Goal: Information Seeking & Learning: Find specific fact

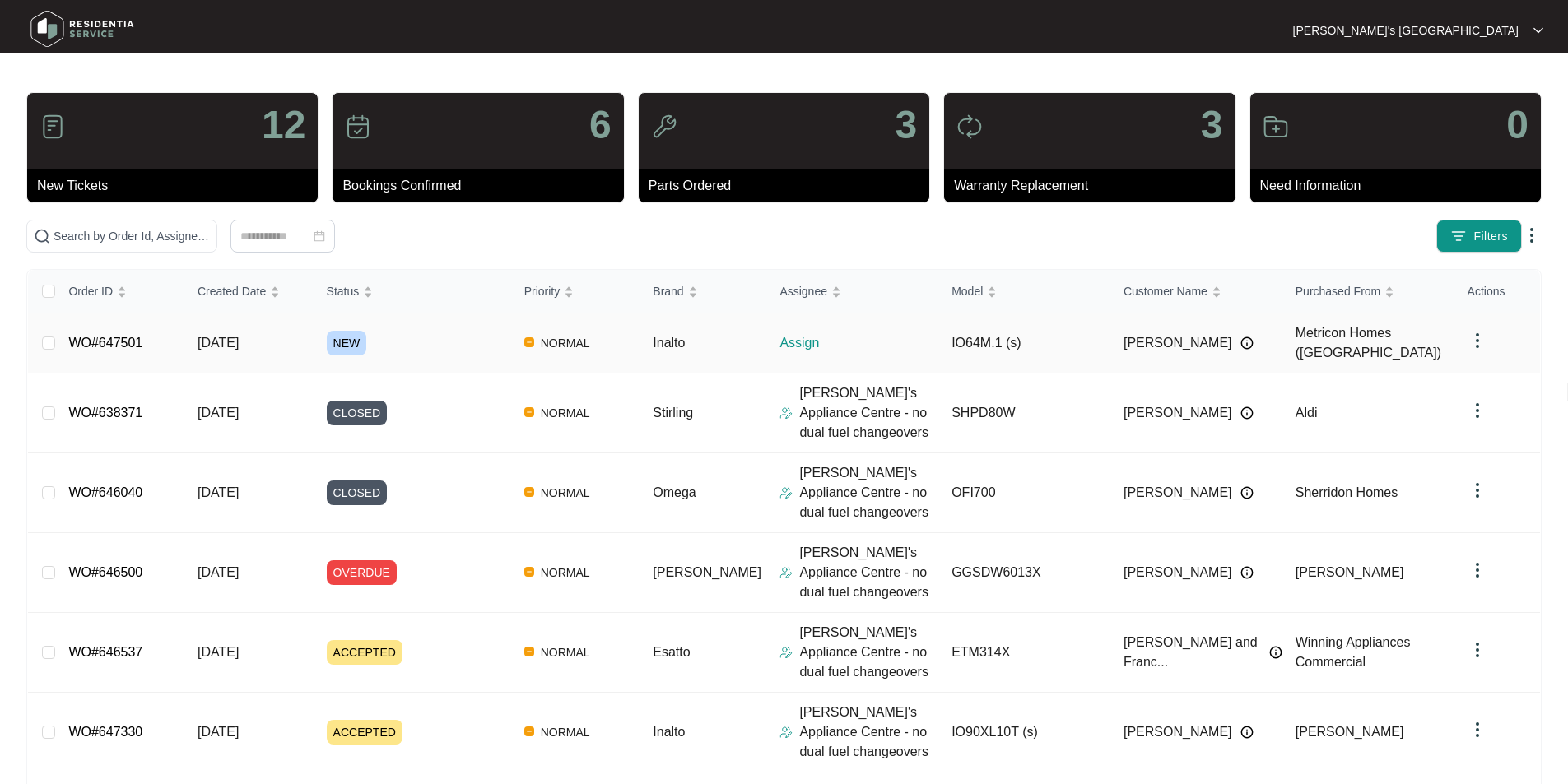
click at [115, 336] on link "WO#647501" at bounding box center [104, 342] width 74 height 14
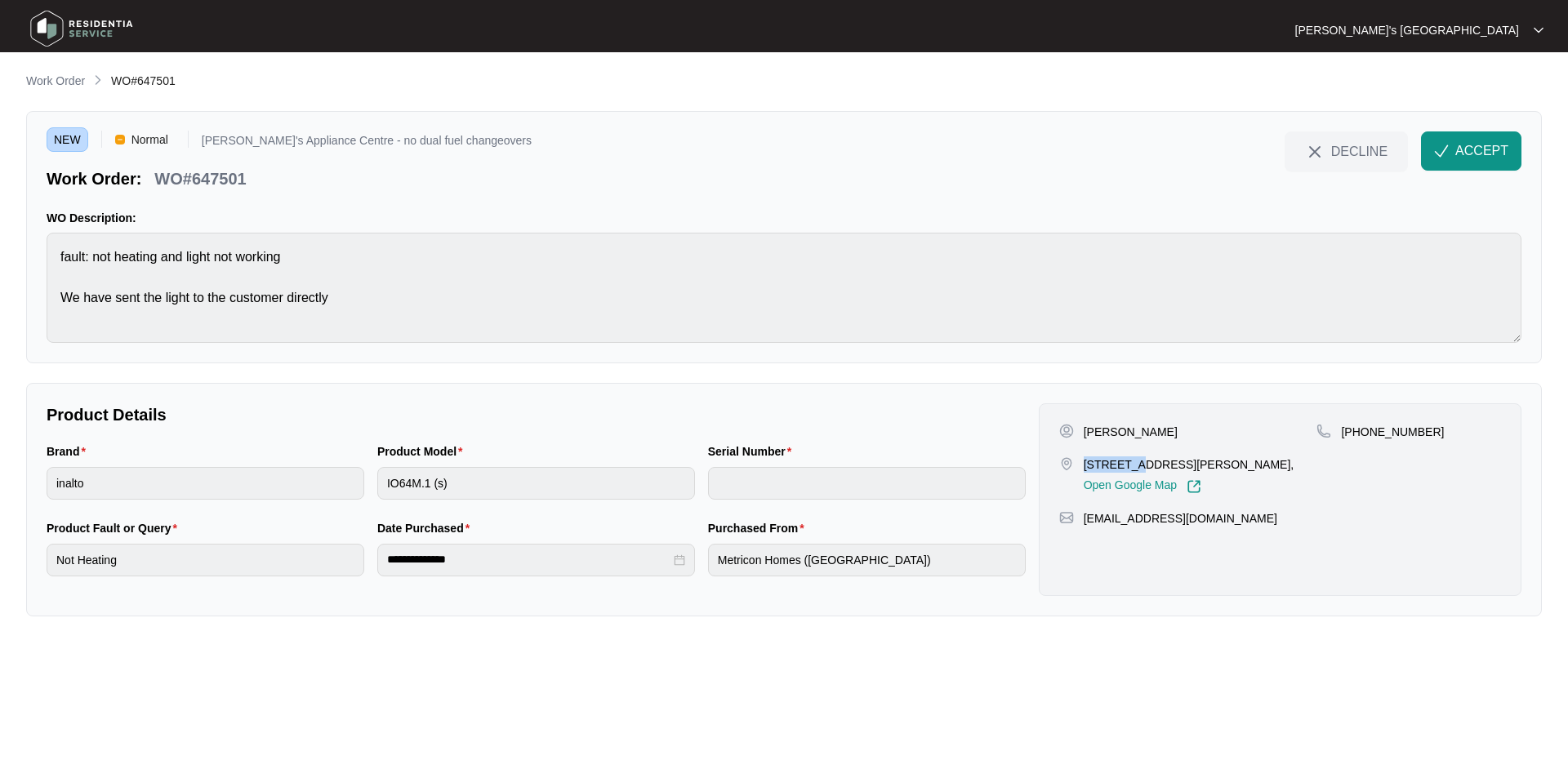
drag, startPoint x: 1083, startPoint y: 461, endPoint x: 1138, endPoint y: 465, distance: 55.1
click at [1138, 465] on p "[STREET_ADDRESS][PERSON_NAME]," at bounding box center [1189, 464] width 211 height 16
copy p "48 Homest"
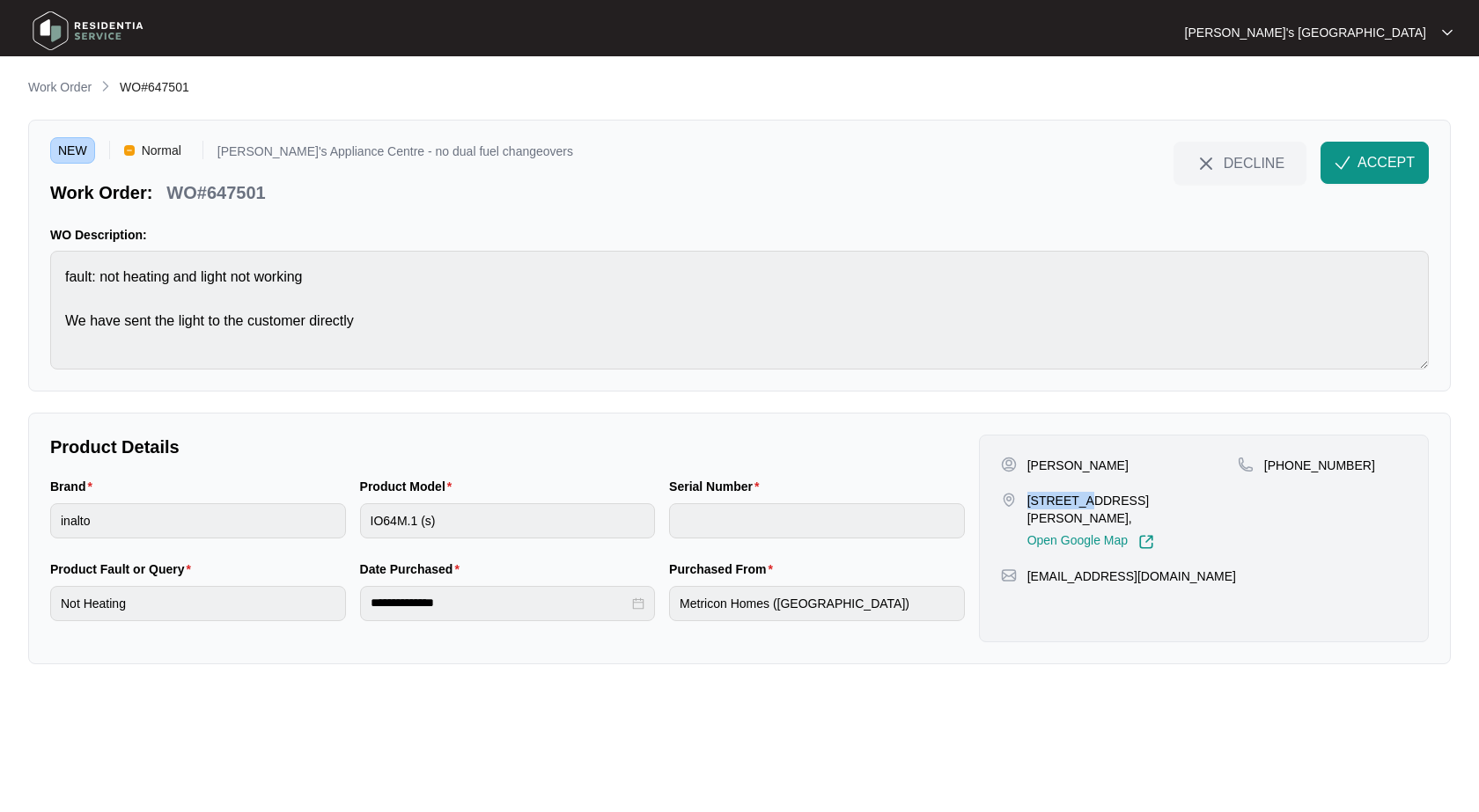
click at [1112, 460] on p "[PERSON_NAME]" at bounding box center [1077, 465] width 101 height 17
click at [1113, 460] on p "[PERSON_NAME]" at bounding box center [1077, 465] width 101 height 17
click at [1114, 460] on p "[PERSON_NAME]" at bounding box center [1077, 465] width 101 height 17
copy p "[PERSON_NAME]"
click at [1330, 468] on p "[PHONE_NUMBER]" at bounding box center [1319, 465] width 111 height 17
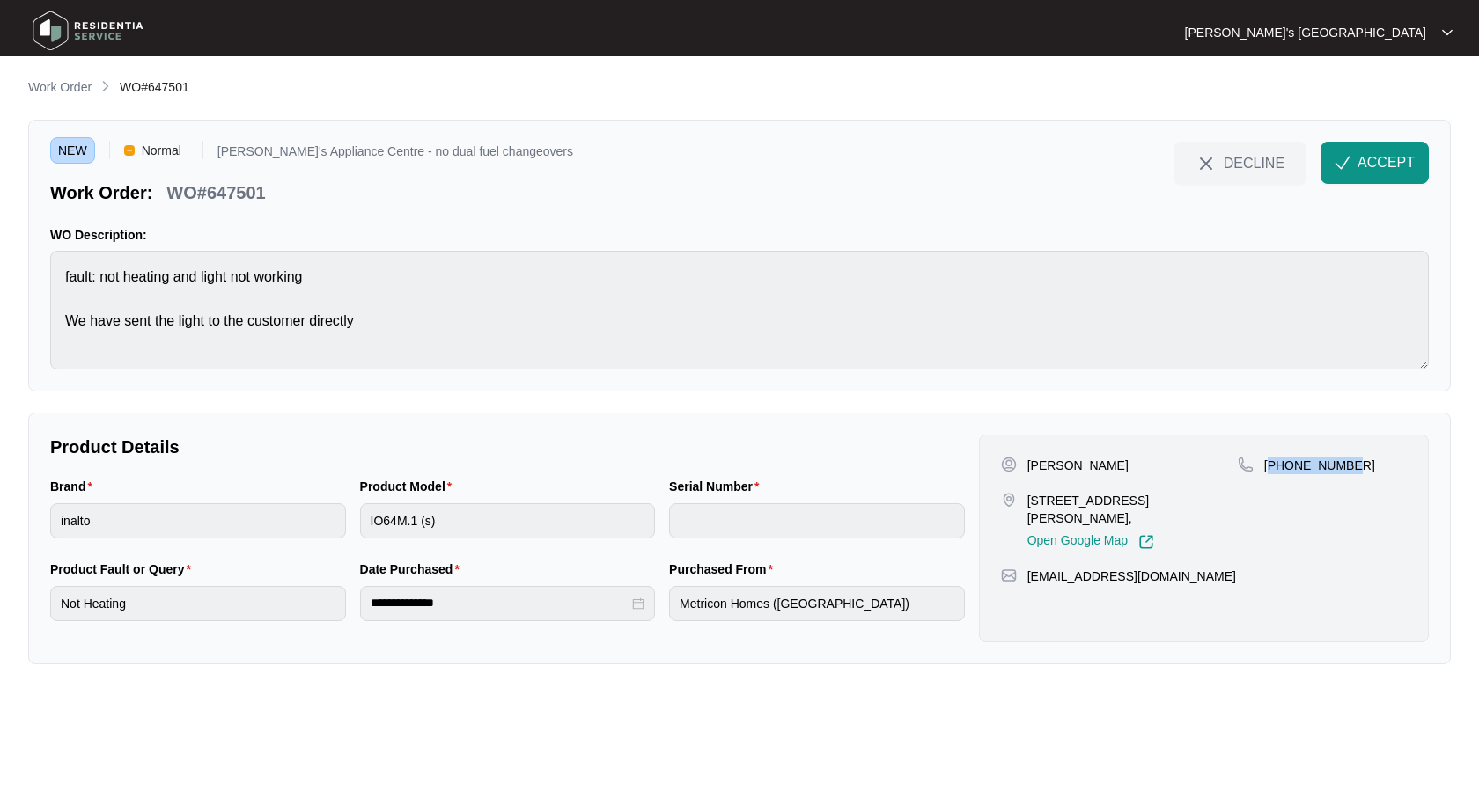
click at [1330, 468] on p "[PHONE_NUMBER]" at bounding box center [1319, 465] width 111 height 17
copy p "61409487535"
drag, startPoint x: 1029, startPoint y: 500, endPoint x: 1115, endPoint y: 499, distance: 86.0
click at [1116, 499] on p "[STREET_ADDRESS][PERSON_NAME]," at bounding box center [1133, 510] width 211 height 35
copy p "48 Homestead D"
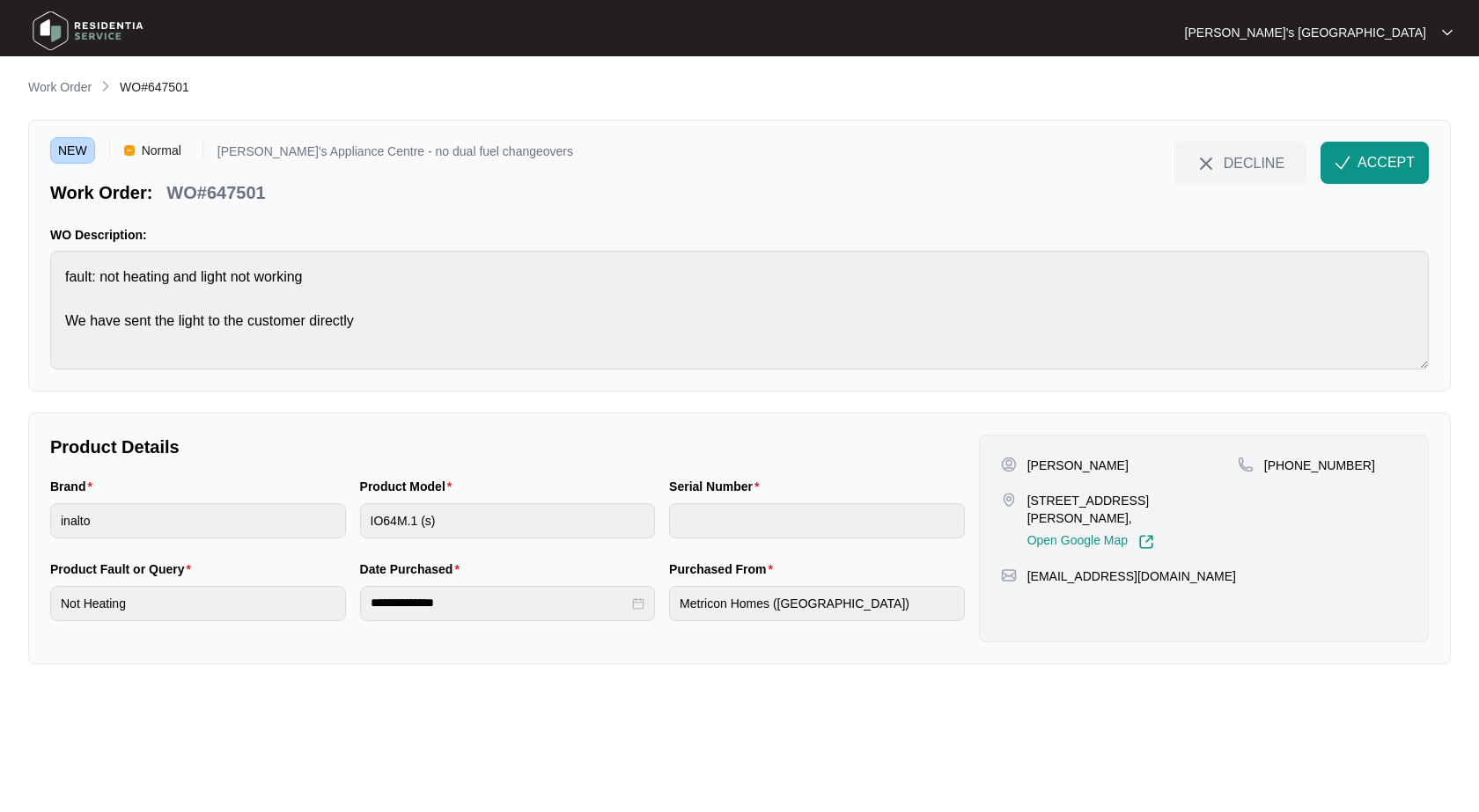
click at [1103, 460] on p "[PERSON_NAME]" at bounding box center [1077, 465] width 101 height 17
copy p "Kembo"
click at [706, 625] on div "Purchased From Metricon Homes ([GEOGRAPHIC_DATA])" at bounding box center [817, 600] width 310 height 83
click at [258, 184] on p "WO#647501" at bounding box center [215, 193] width 99 height 25
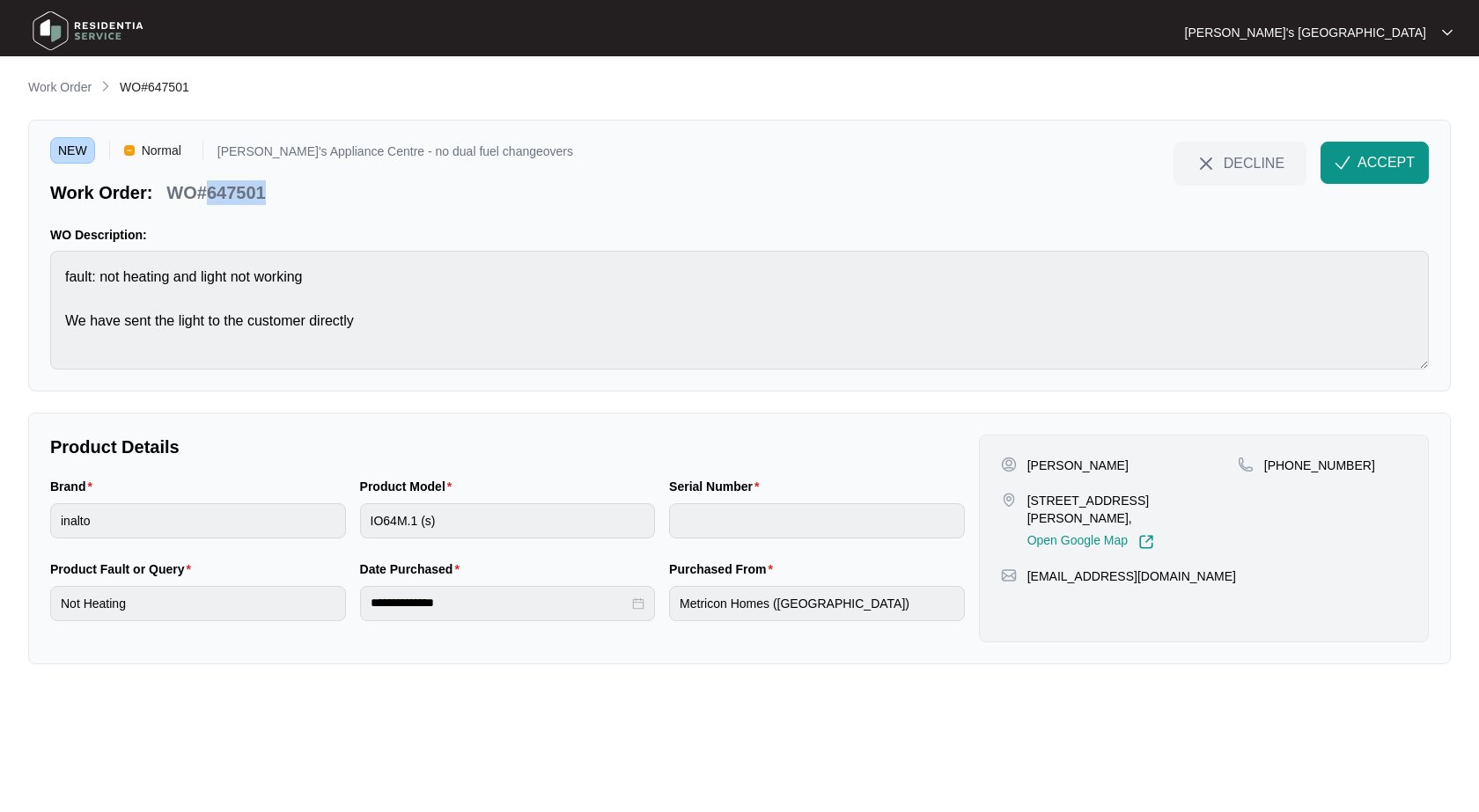
click at [258, 184] on p "WO#647501" at bounding box center [215, 193] width 99 height 25
copy p "647501"
click at [1365, 165] on span "ACCEPT" at bounding box center [1385, 163] width 57 height 21
